Goal: Navigation & Orientation: Find specific page/section

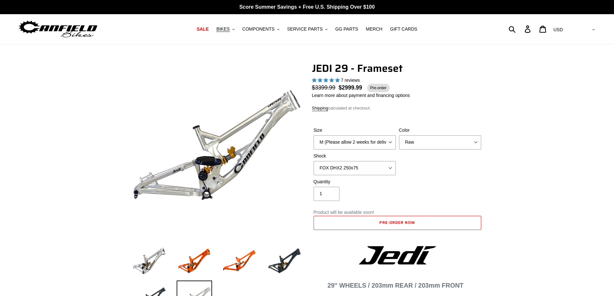
select select "highest-rating"
click at [85, 30] on img at bounding box center [58, 29] width 81 height 20
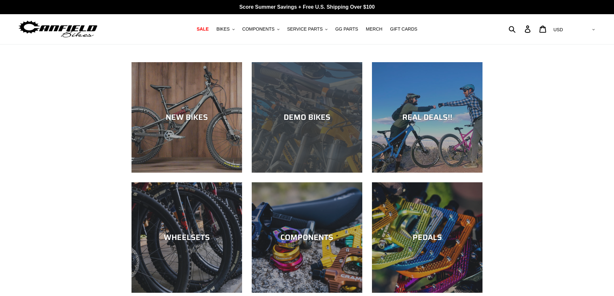
click at [276, 114] on div "DEMO BIKES" at bounding box center [307, 117] width 111 height 9
